Goal: Task Accomplishment & Management: Manage account settings

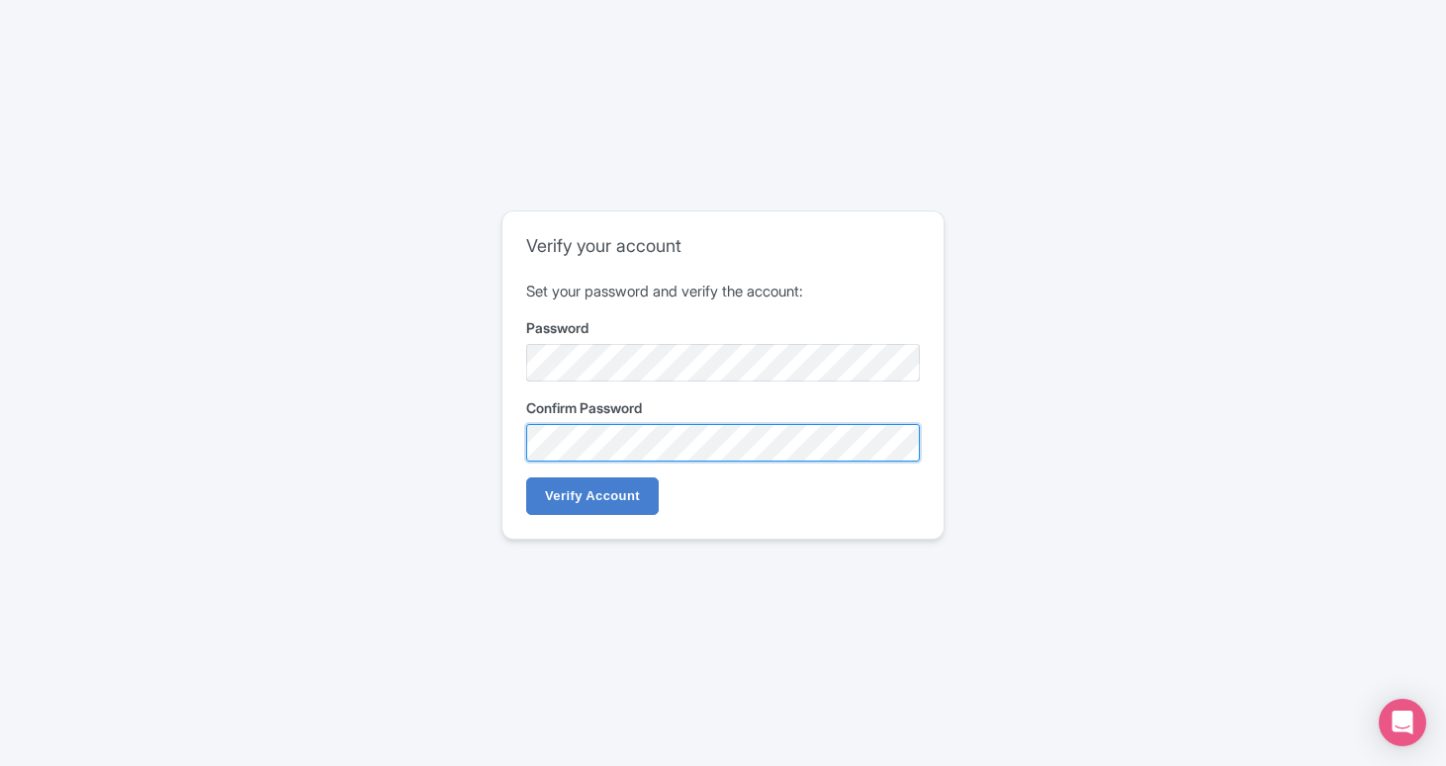
click at [526, 478] on input "Verify Account" at bounding box center [592, 497] width 133 height 38
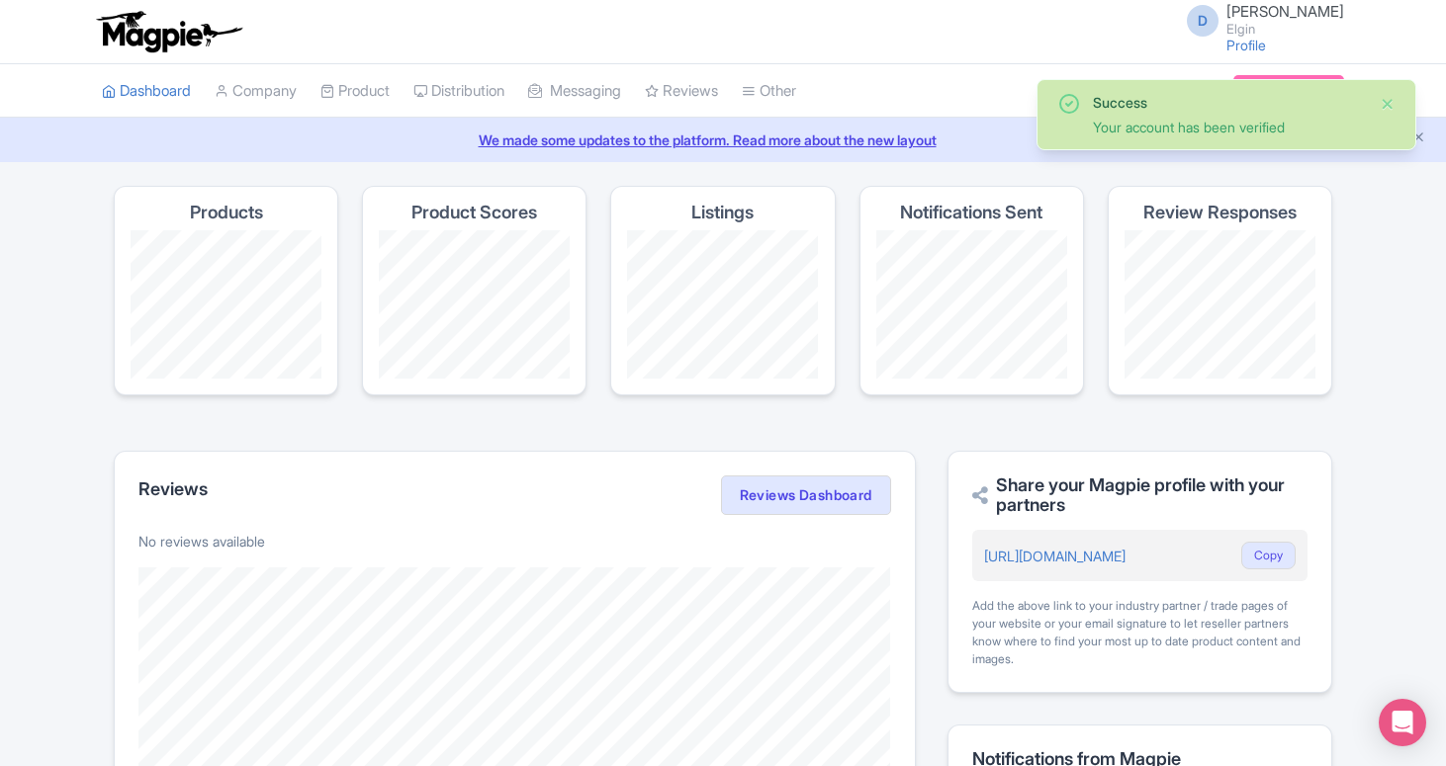
drag, startPoint x: 1386, startPoint y: 99, endPoint x: 1345, endPoint y: 124, distance: 48.3
click at [1387, 100] on button "Close" at bounding box center [1387, 104] width 16 height 24
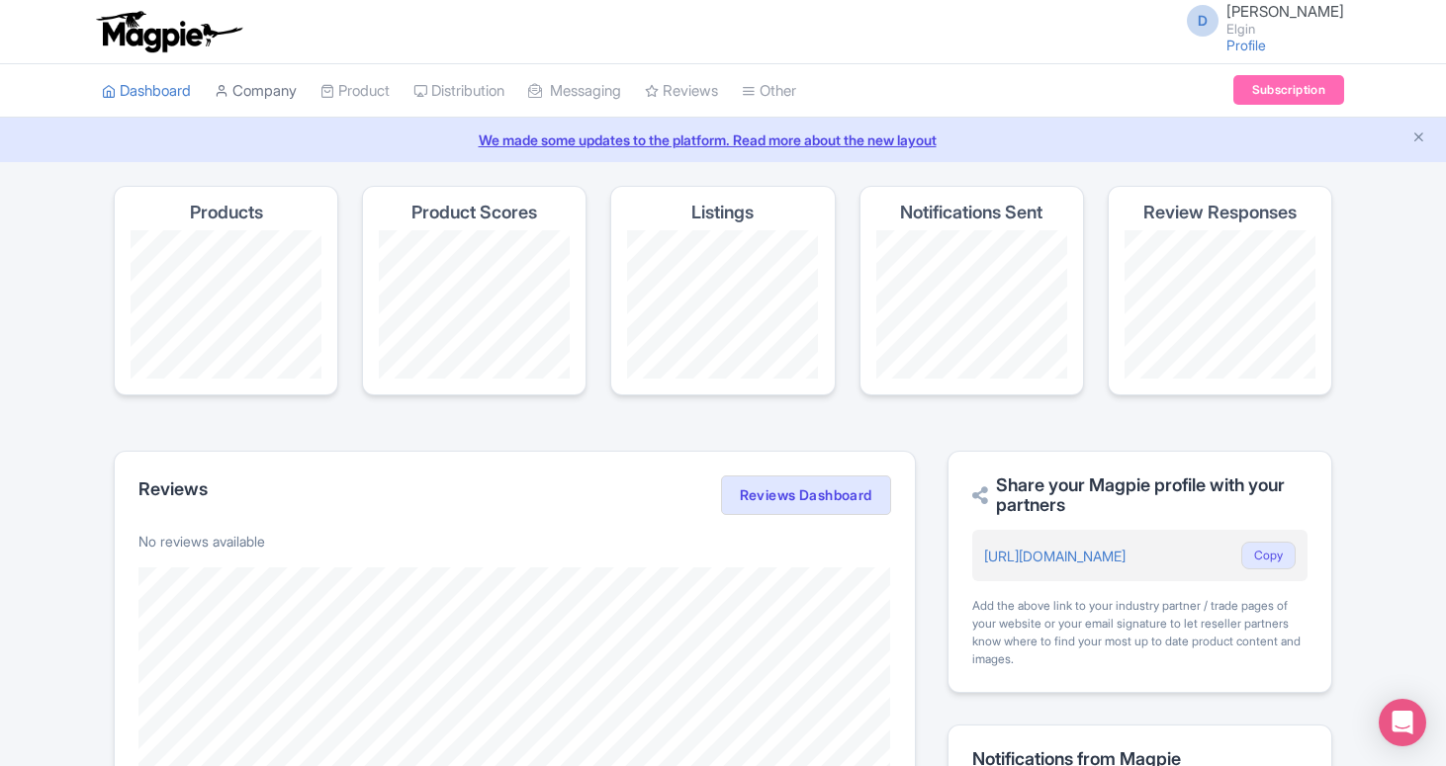
click at [243, 86] on link "Company" at bounding box center [256, 91] width 82 height 54
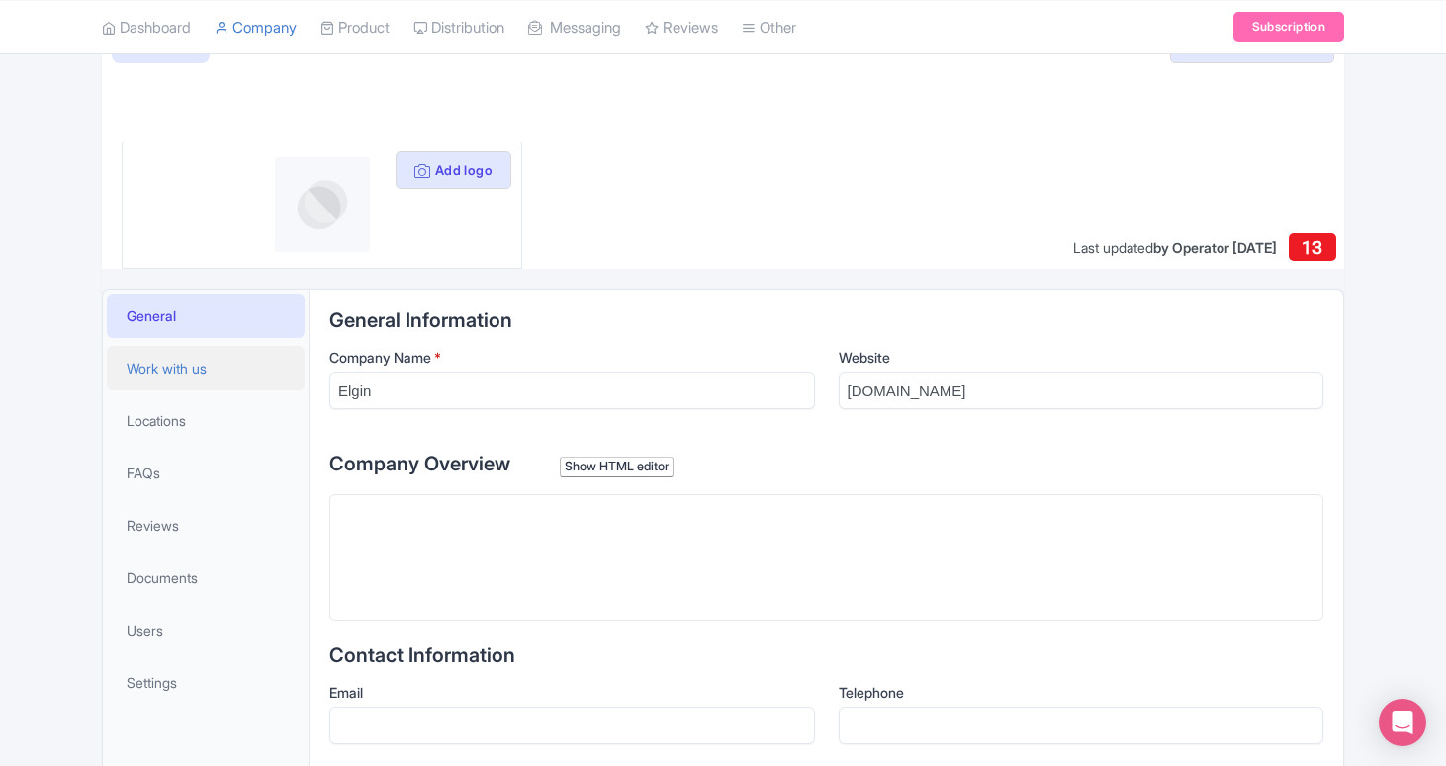
scroll to position [179, 0]
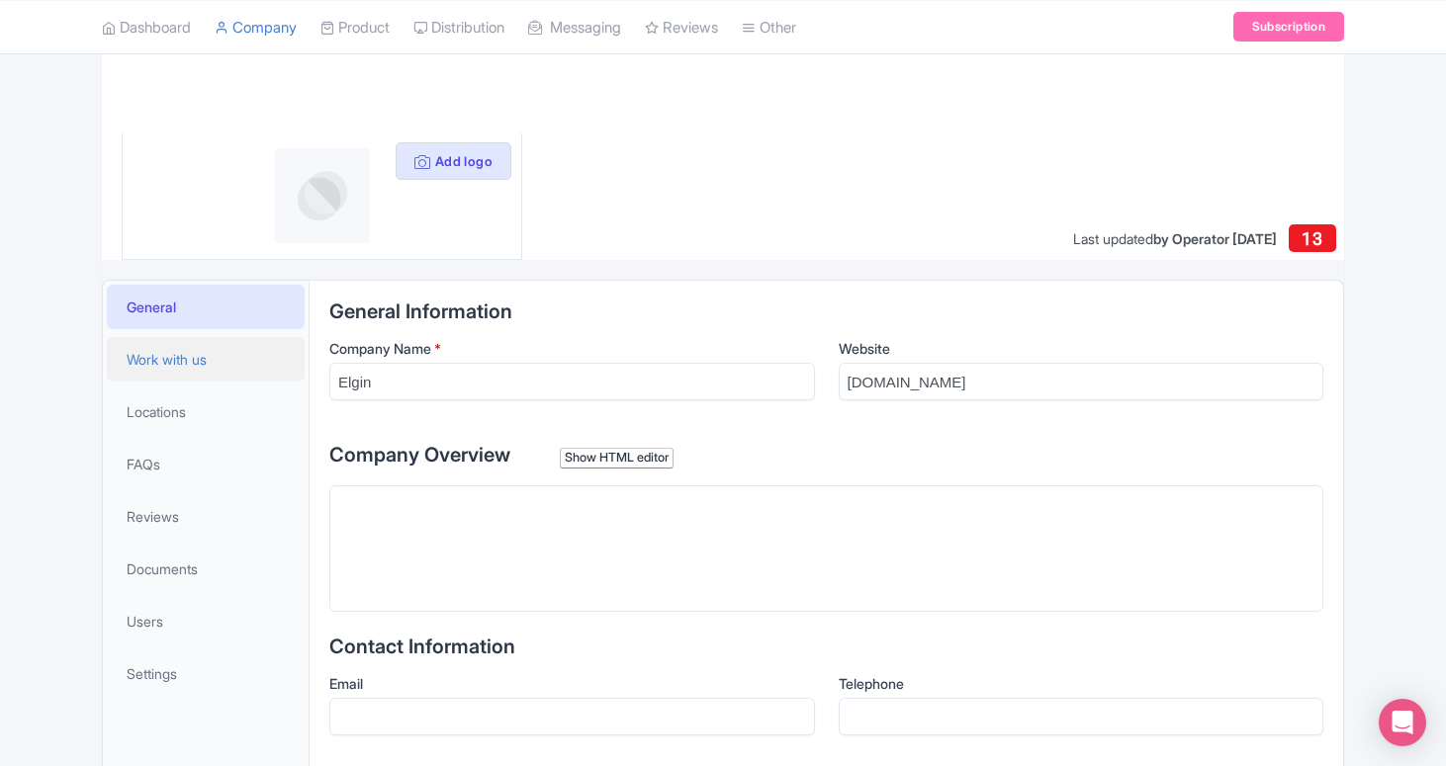
click at [143, 360] on span "Work with us" at bounding box center [167, 359] width 80 height 21
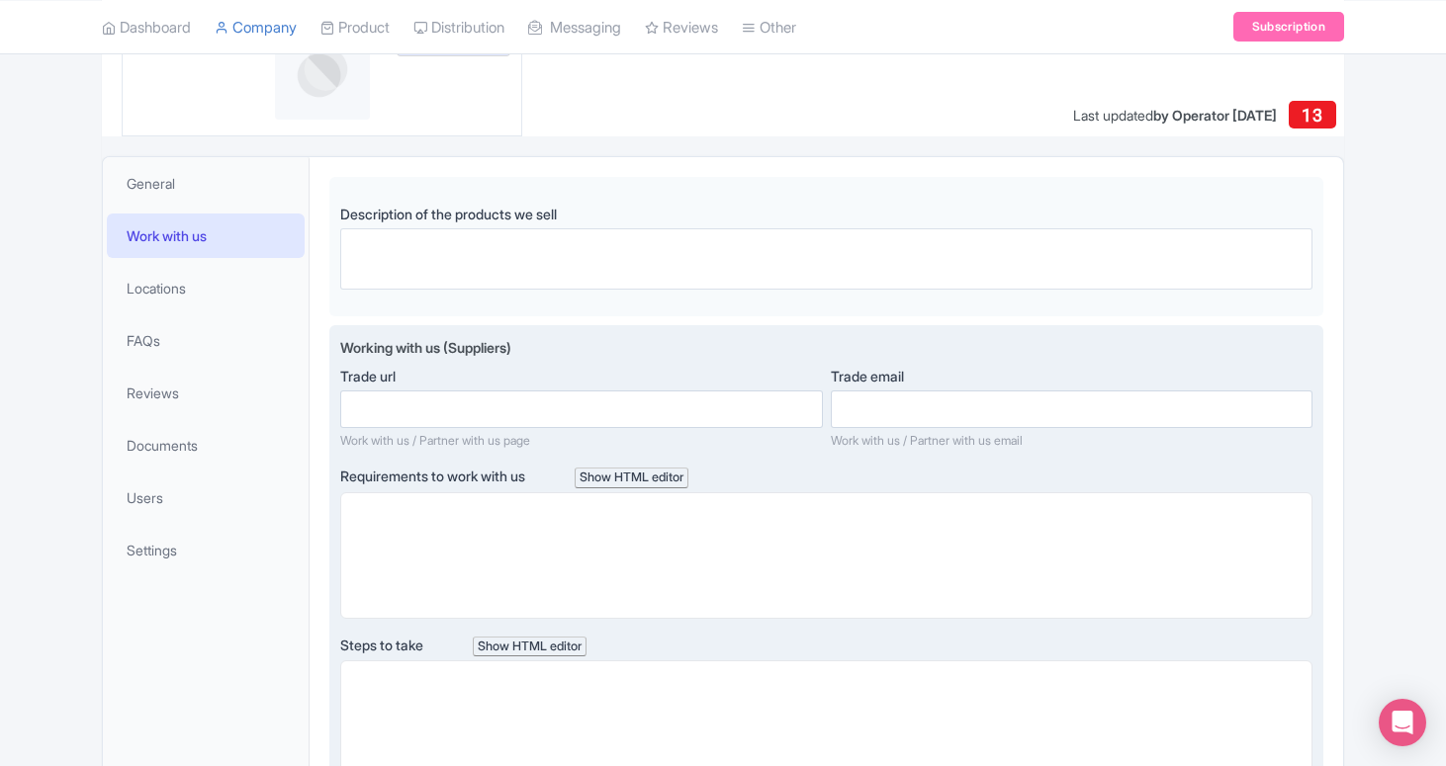
scroll to position [346, 0]
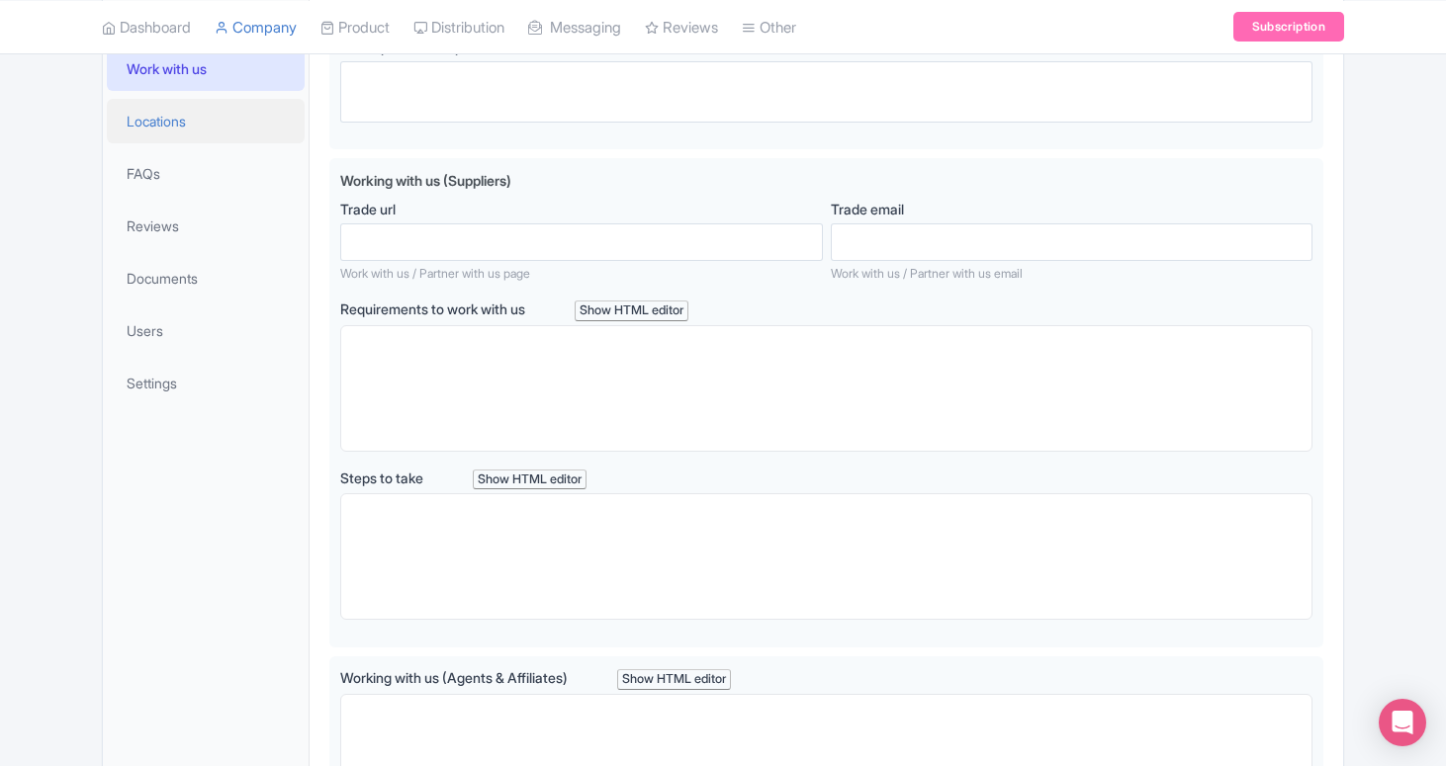
click at [186, 125] on span "Locations" at bounding box center [156, 121] width 59 height 21
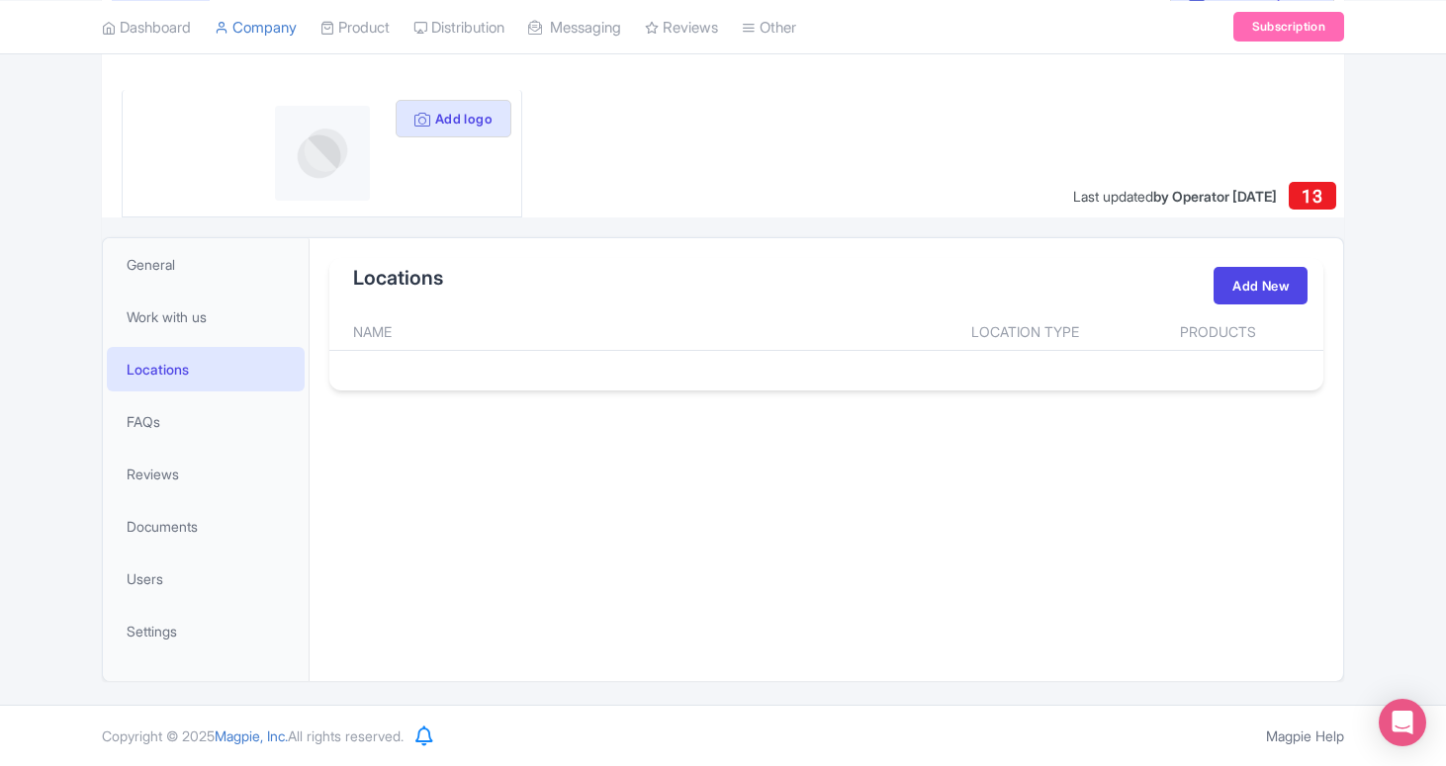
scroll to position [221, 0]
click at [184, 420] on link "FAQs" at bounding box center [206, 422] width 198 height 44
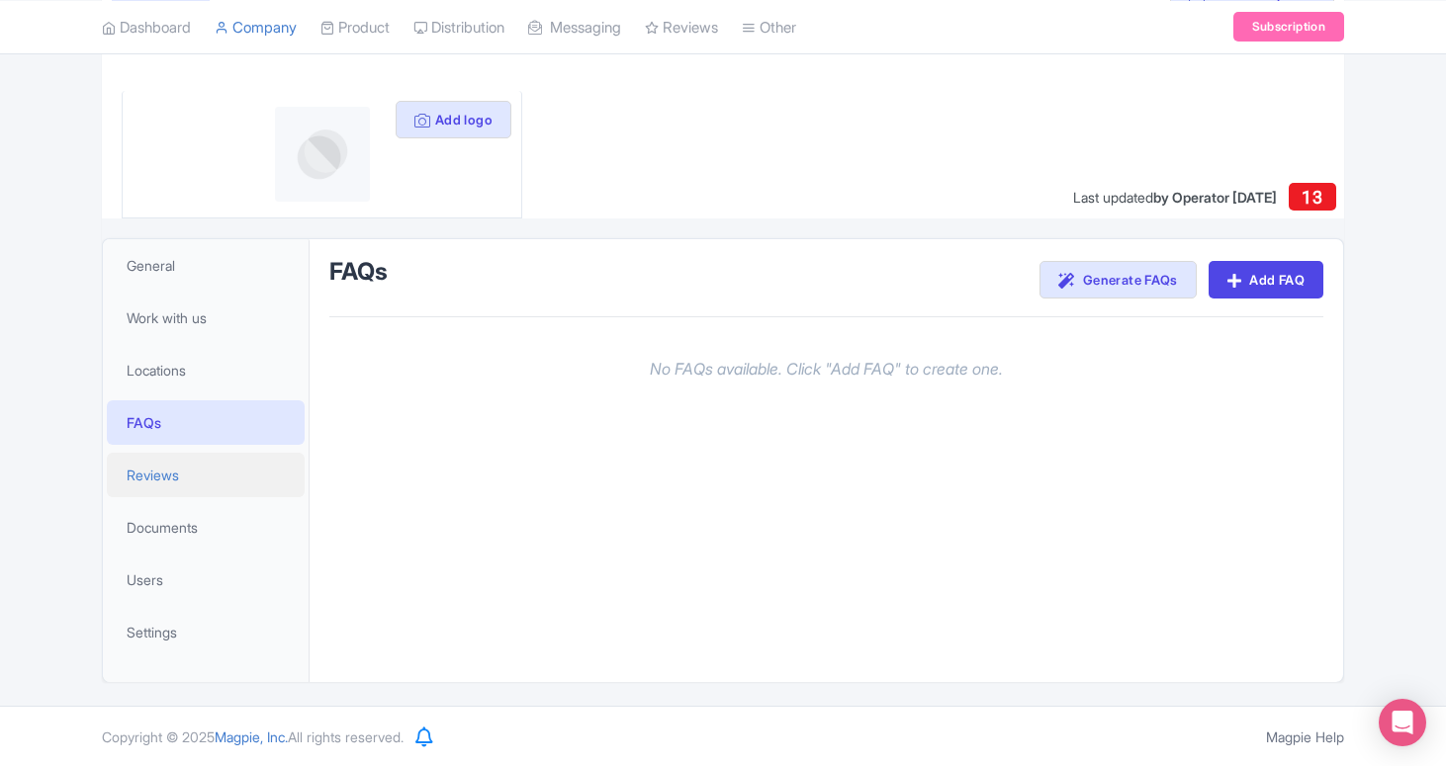
click at [188, 471] on link "Reviews" at bounding box center [206, 475] width 198 height 44
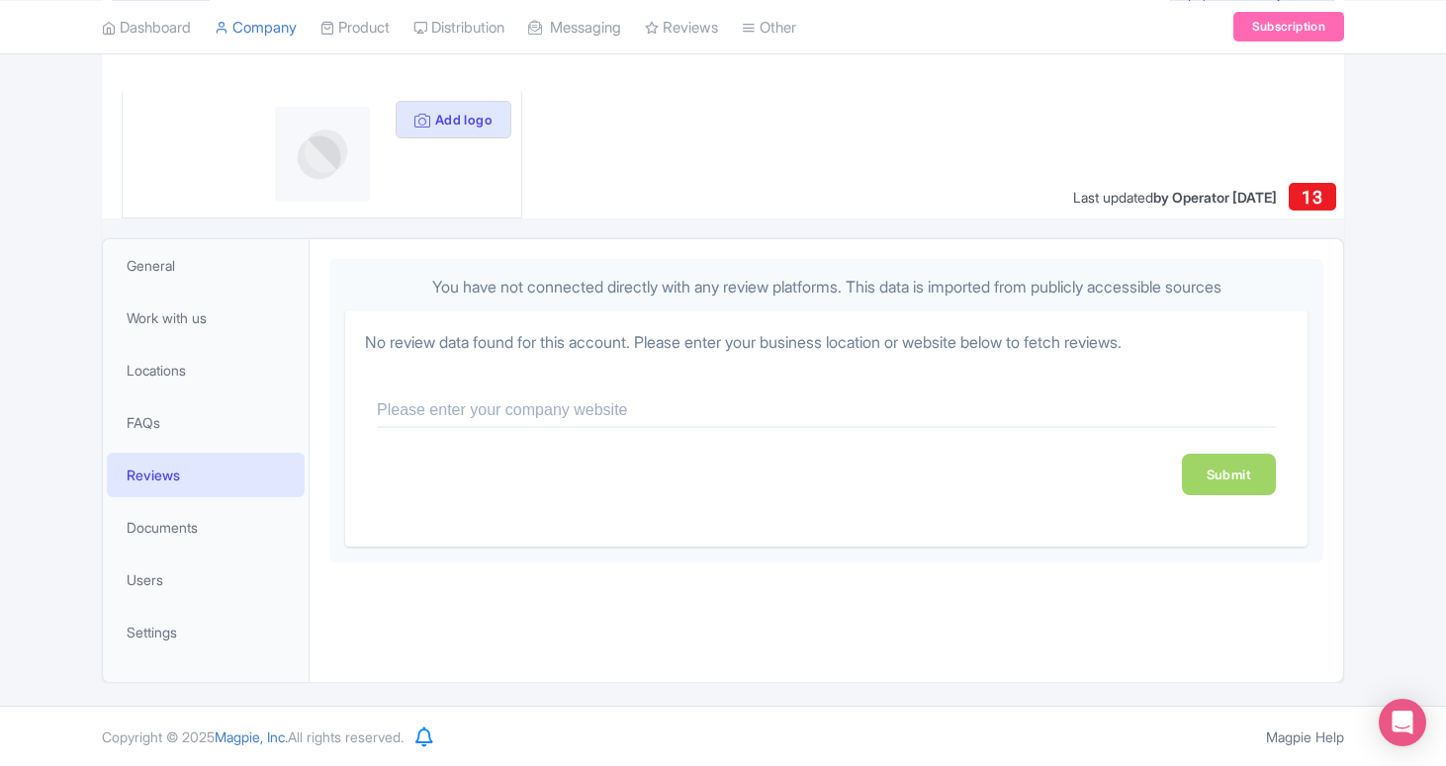
scroll to position [222, 0]
click at [143, 575] on span "Users" at bounding box center [145, 579] width 37 height 21
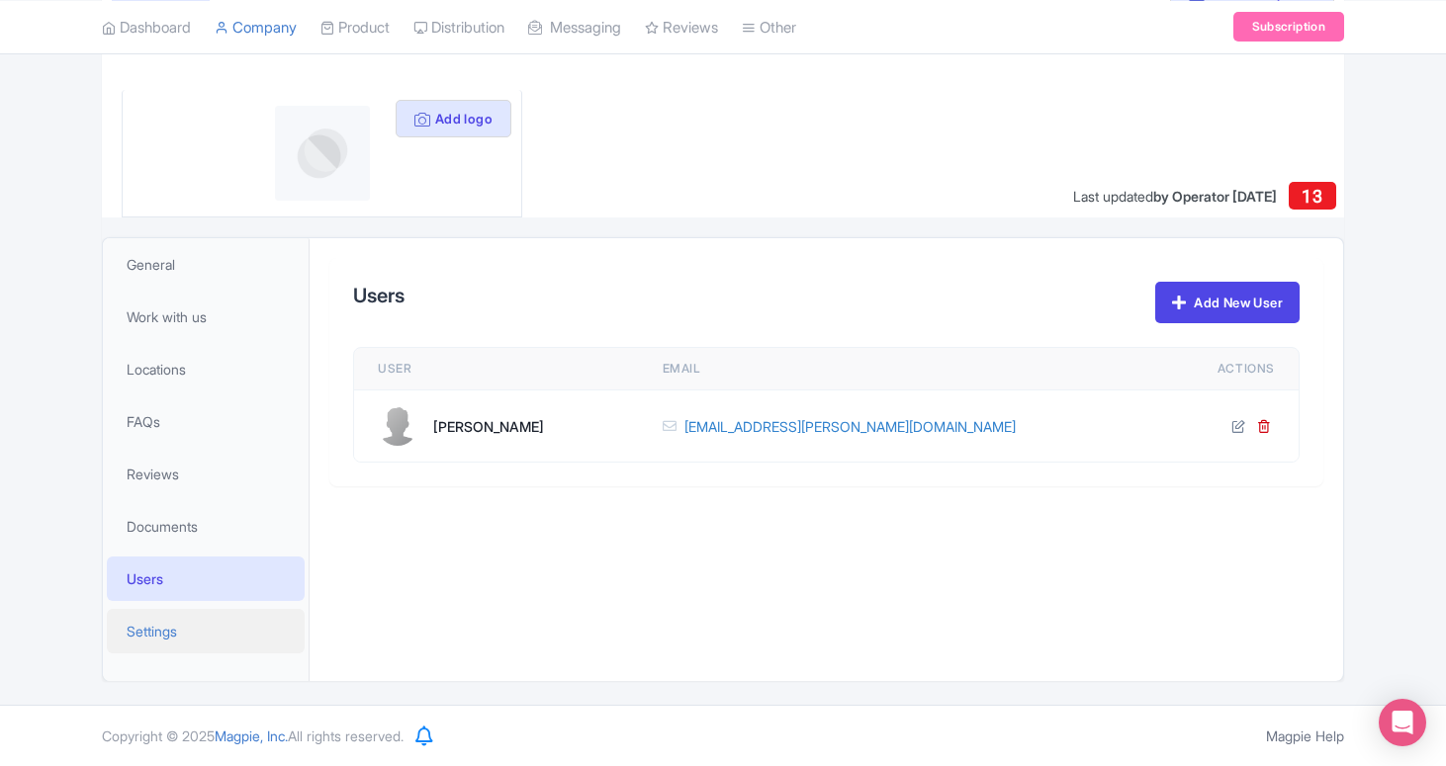
click at [162, 619] on link "Settings" at bounding box center [206, 631] width 198 height 44
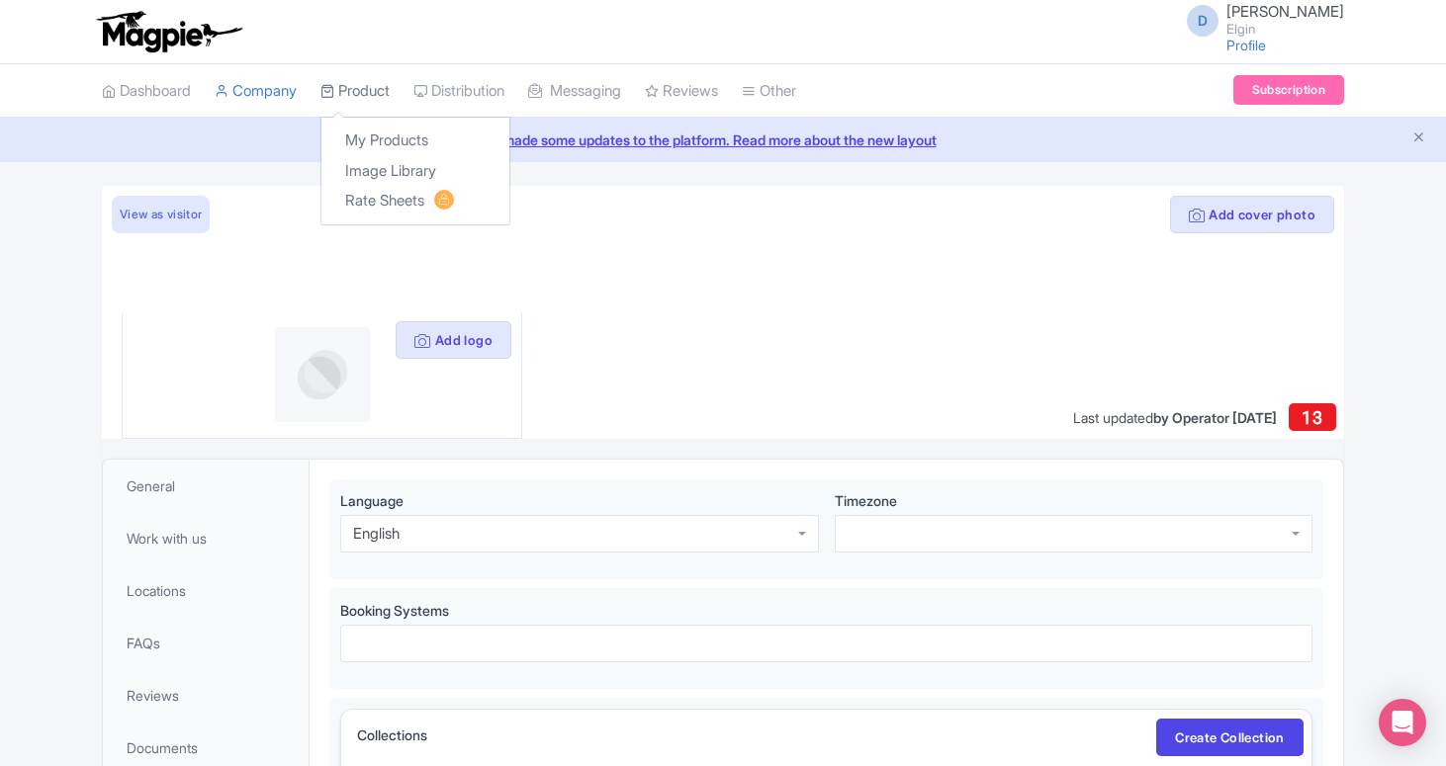
click at [380, 95] on link "Product" at bounding box center [354, 91] width 69 height 54
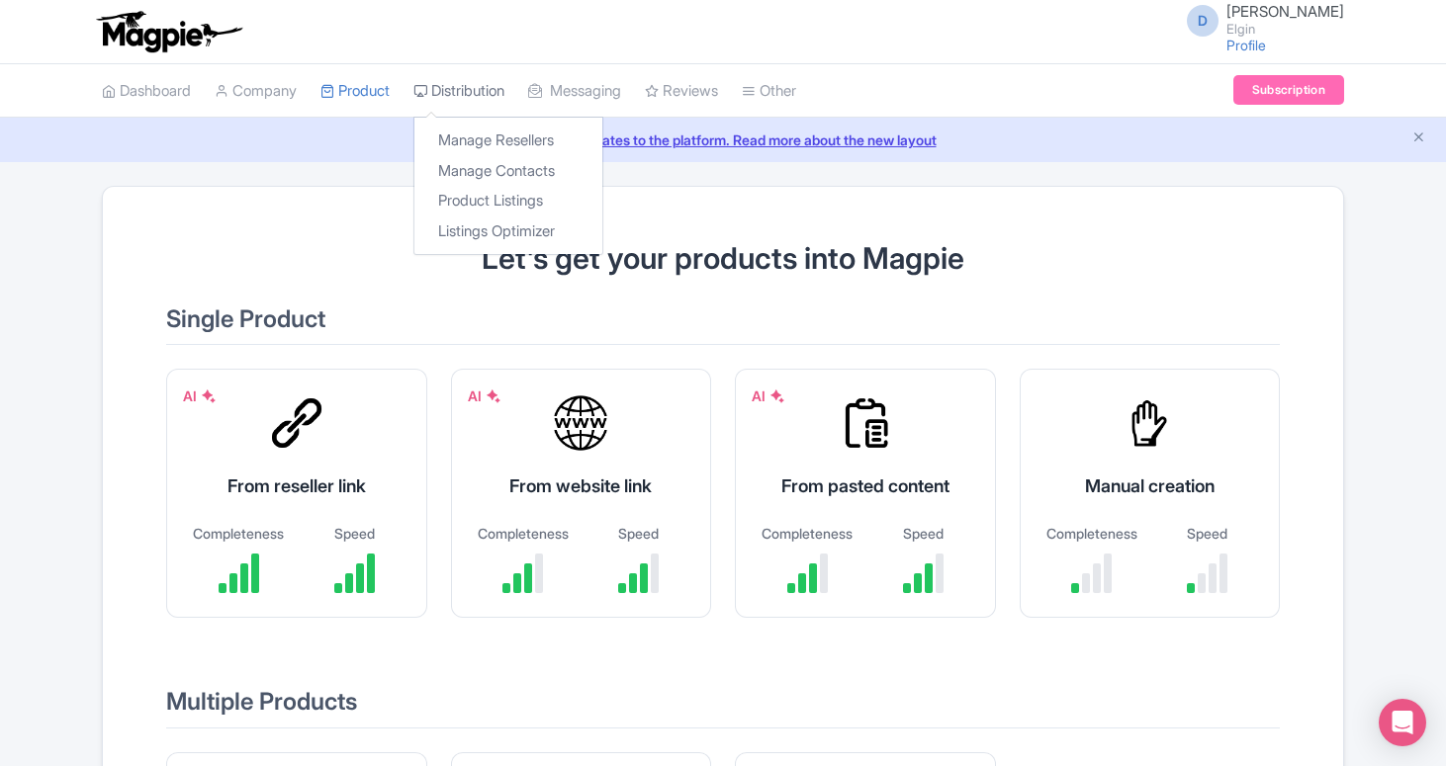
click at [479, 86] on link "Distribution" at bounding box center [458, 91] width 91 height 54
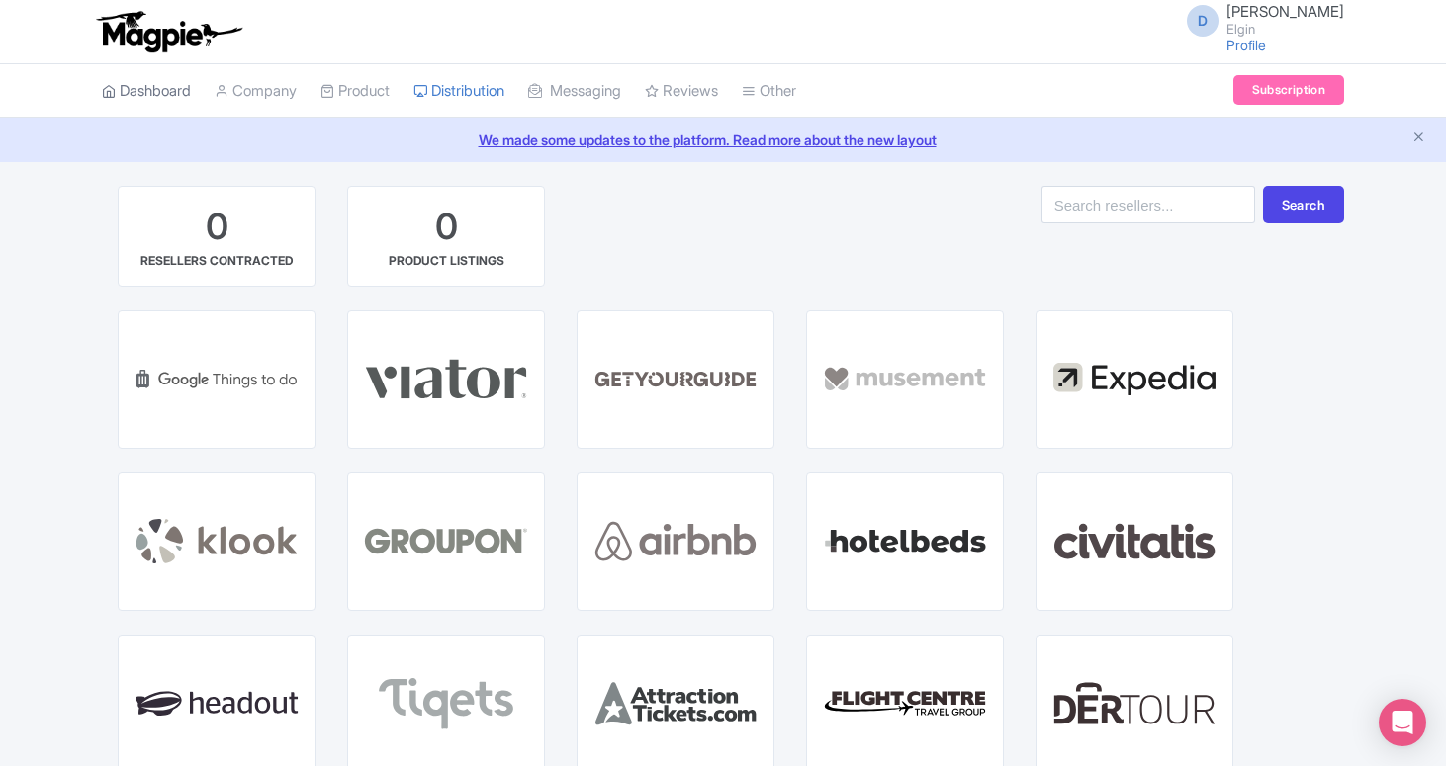
click at [173, 91] on link "Dashboard" at bounding box center [146, 91] width 89 height 54
